Goal: Task Accomplishment & Management: Complete application form

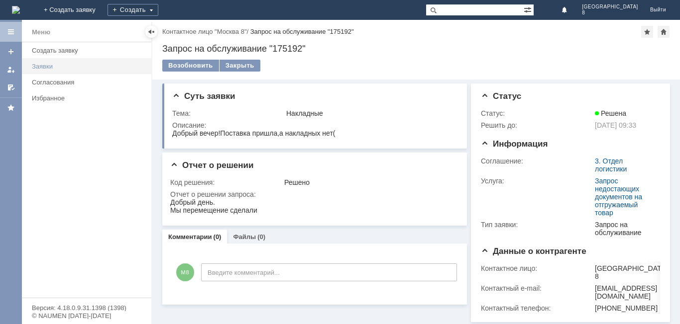
click at [58, 66] on div "Заявки" at bounding box center [88, 66] width 113 height 7
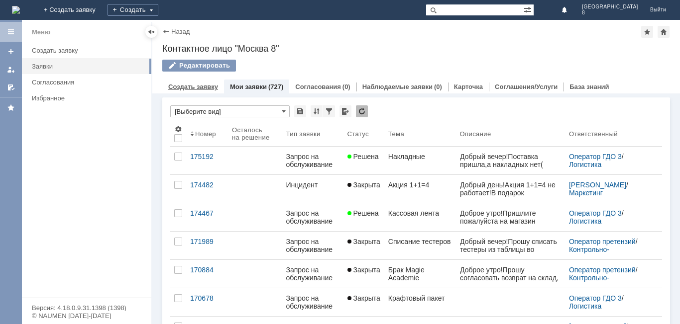
click at [194, 84] on link "Создать заявку" at bounding box center [193, 86] width 50 height 7
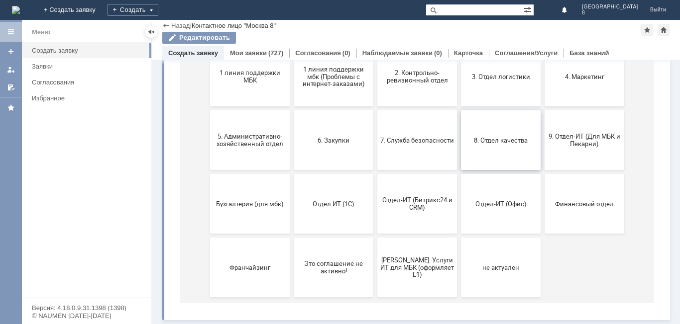
scroll to position [145, 0]
click at [337, 213] on button "Отдел ИТ (1С)" at bounding box center [334, 204] width 80 height 60
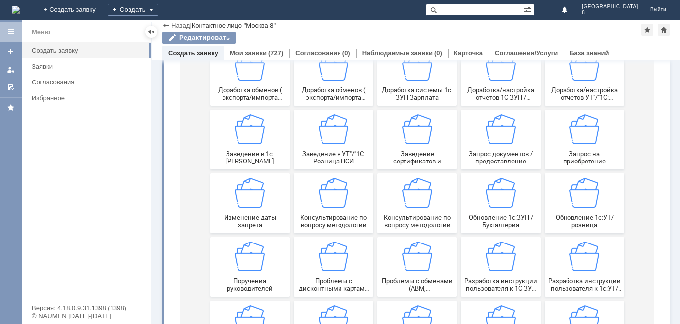
scroll to position [149, 0]
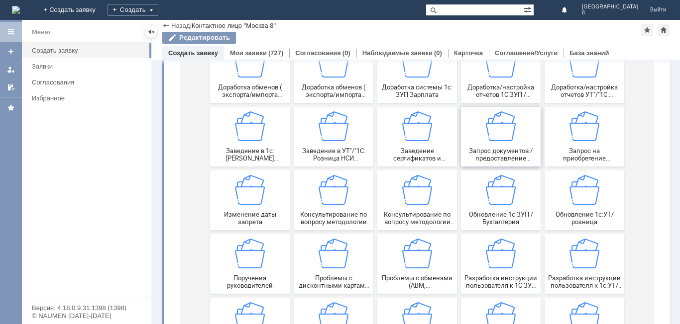
click at [513, 149] on span "Запрос документов / предоставление информации" at bounding box center [501, 154] width 74 height 15
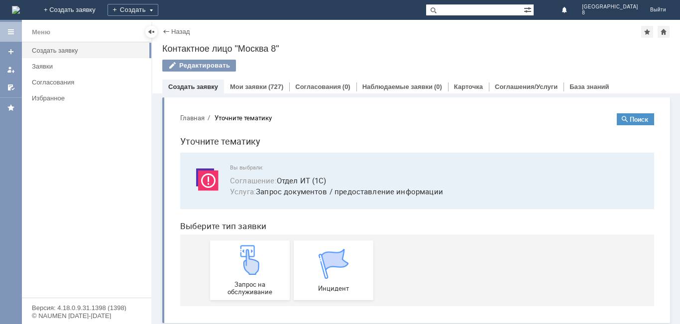
scroll to position [3, 0]
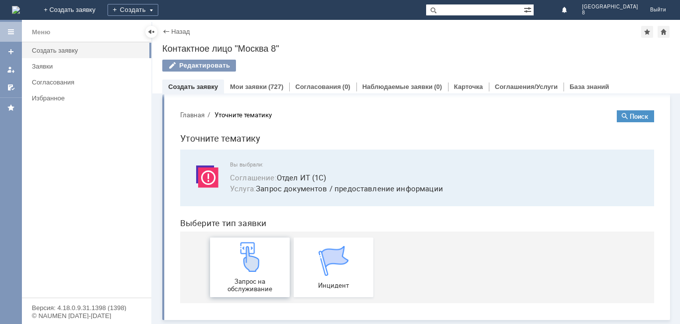
click at [251, 264] on img at bounding box center [250, 257] width 30 height 30
click at [257, 86] on link "Мои заявки" at bounding box center [248, 86] width 37 height 7
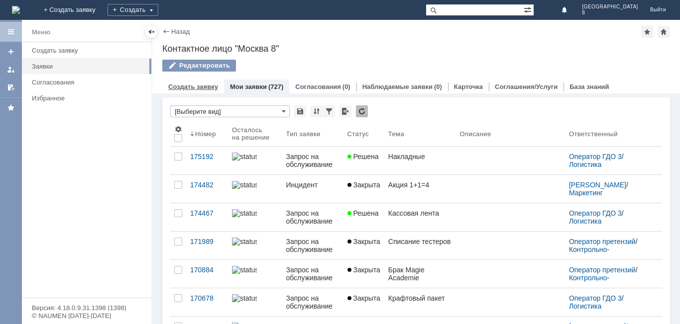
click at [206, 88] on link "Создать заявку" at bounding box center [193, 86] width 50 height 7
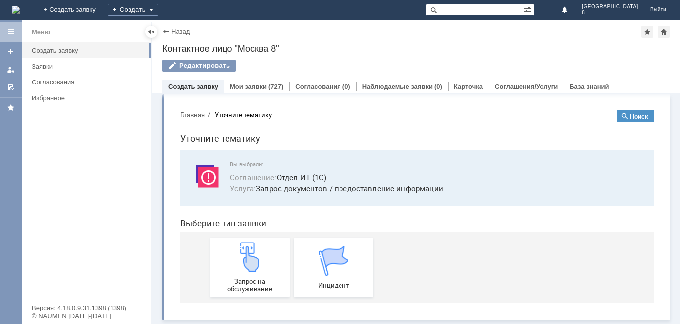
scroll to position [3, 0]
click at [63, 62] on link "Заявки" at bounding box center [88, 66] width 121 height 15
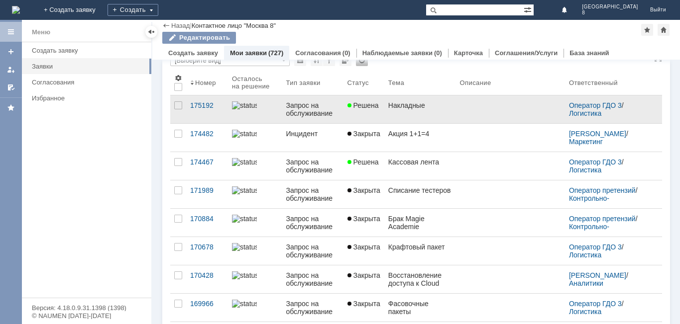
scroll to position [3, 0]
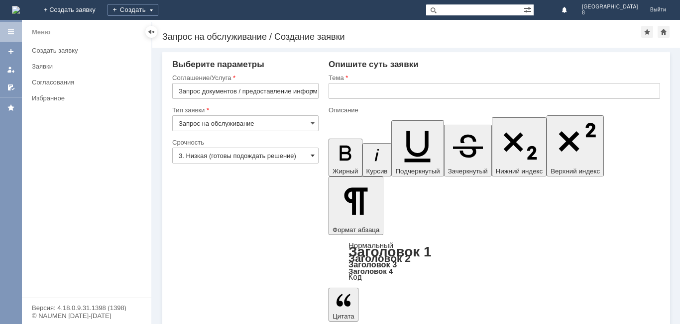
click at [312, 154] on span at bounding box center [312, 156] width 4 height 8
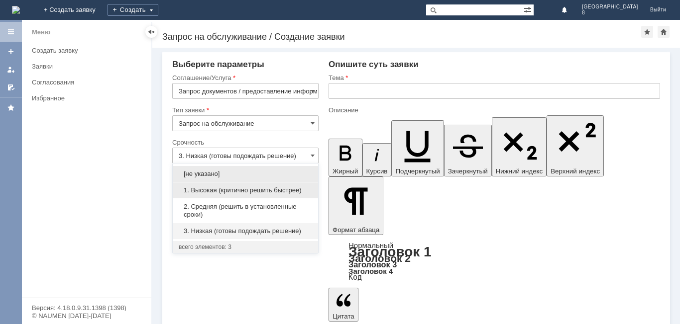
click at [271, 192] on span "1. Высокая (критично решить быстрее)" at bounding box center [245, 191] width 133 height 8
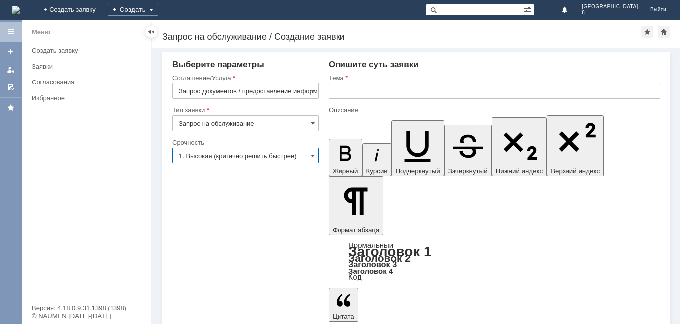
type input "1. Высокая (критично решить быстрее)"
click at [341, 90] on input "text" at bounding box center [493, 91] width 331 height 16
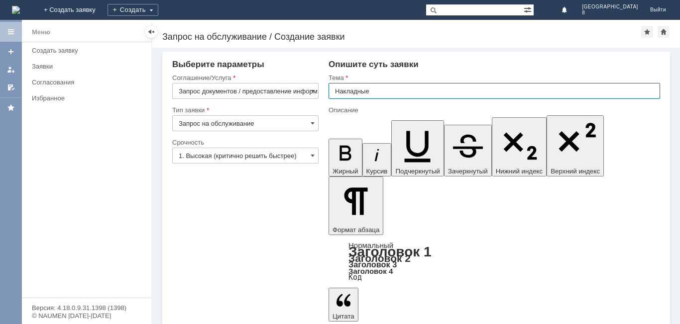
type input "Накладные"
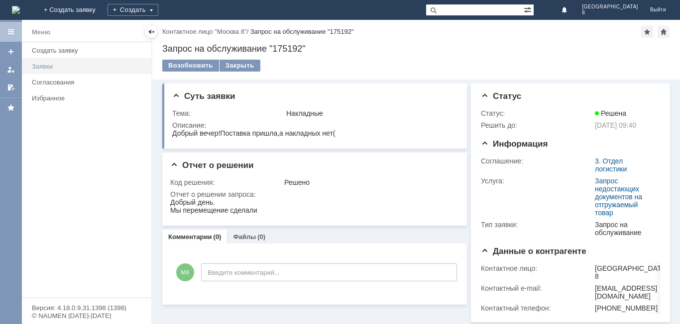
click at [49, 65] on div "Заявки" at bounding box center [88, 66] width 113 height 7
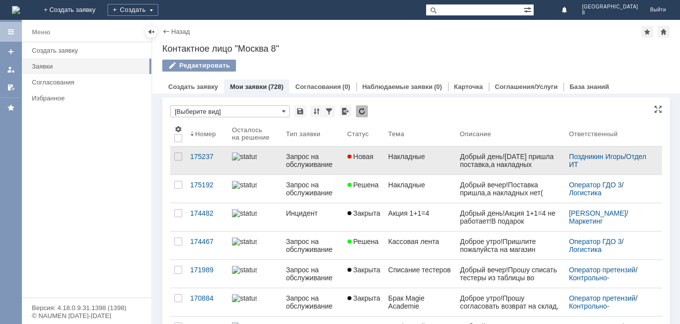
click at [322, 166] on div "Запрос на обслуживание" at bounding box center [312, 161] width 53 height 16
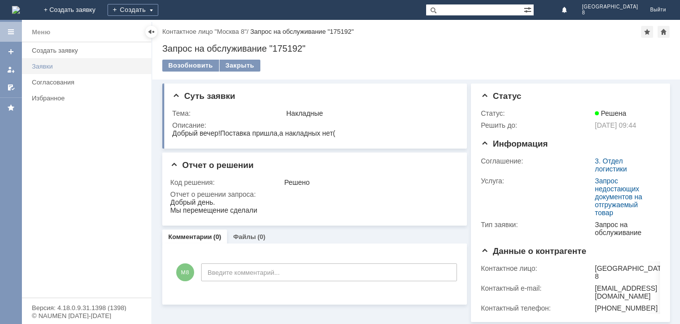
click at [53, 66] on div "Заявки" at bounding box center [88, 66] width 113 height 7
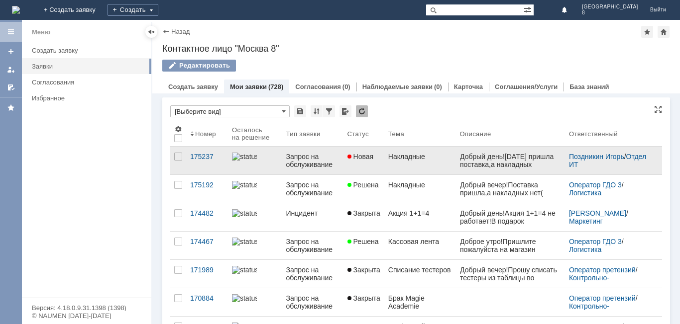
click at [337, 162] on div "Запрос на обслуживание" at bounding box center [312, 161] width 53 height 16
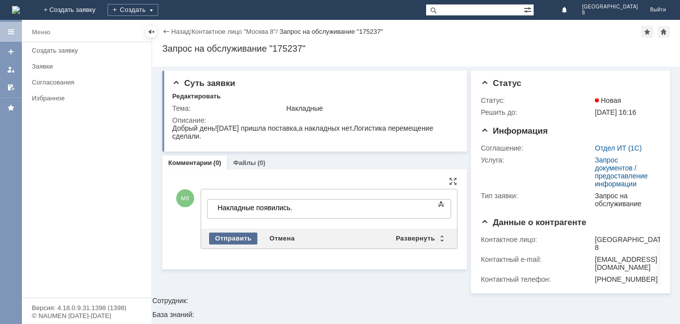
click at [223, 239] on div "Отправить" at bounding box center [233, 239] width 48 height 12
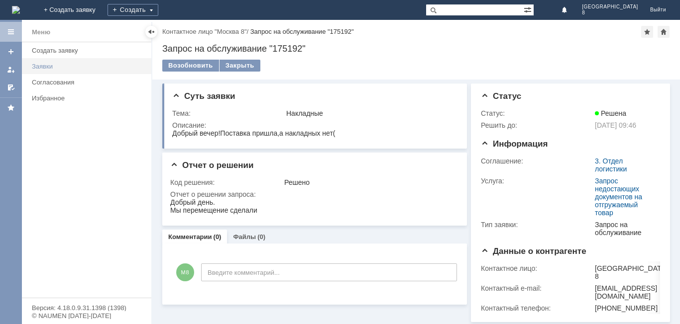
click at [67, 65] on div "Заявки" at bounding box center [88, 66] width 113 height 7
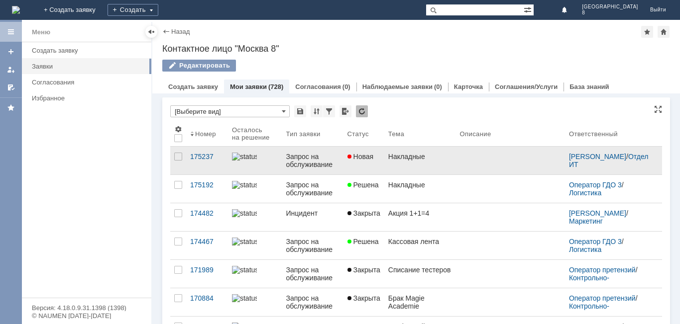
click at [368, 166] on link "Новая" at bounding box center [363, 161] width 41 height 28
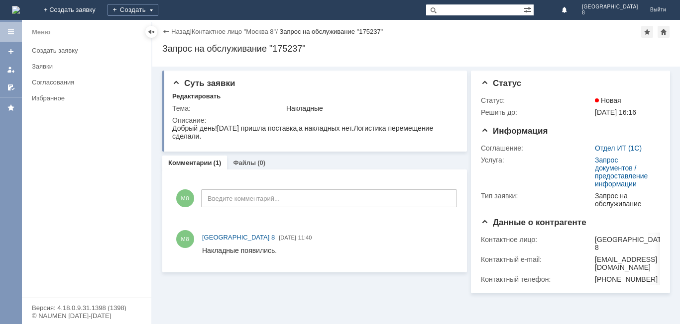
click at [275, 251] on div "Накладные появились." at bounding box center [239, 251] width 75 height 8
click at [183, 238] on span "М8" at bounding box center [185, 239] width 18 height 18
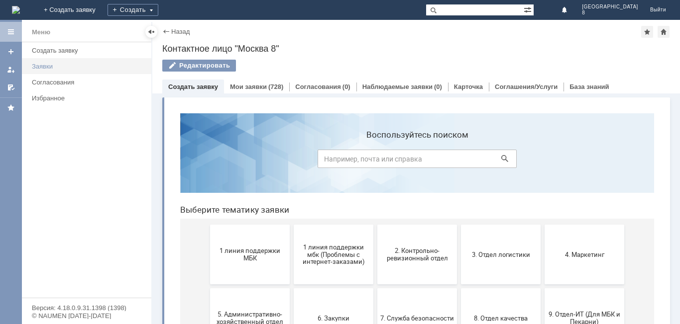
click at [42, 65] on div "Заявки" at bounding box center [88, 66] width 113 height 7
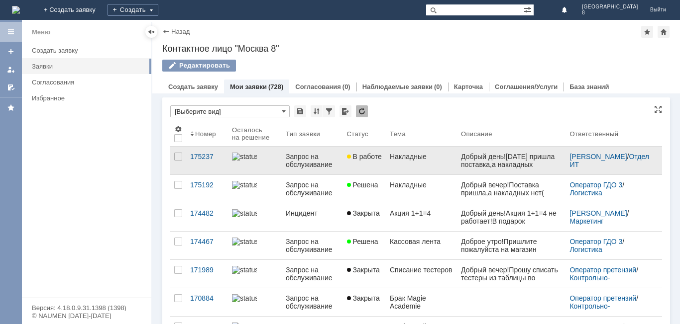
click at [386, 173] on link "Накладные" at bounding box center [421, 161] width 71 height 28
click at [385, 173] on div "Назад | Контактное лицо "Москва 8" Контактное лицо "Москва 8" Редактировать emp…" at bounding box center [415, 172] width 527 height 304
